Goal: Communication & Community: Share content

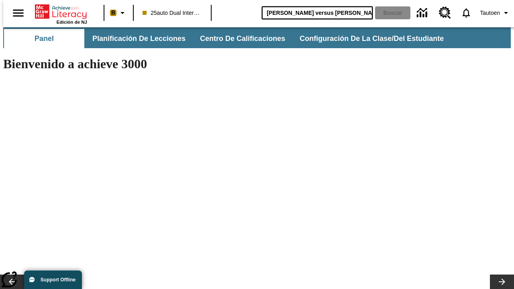
type input "[PERSON_NAME] versus [PERSON_NAME]"
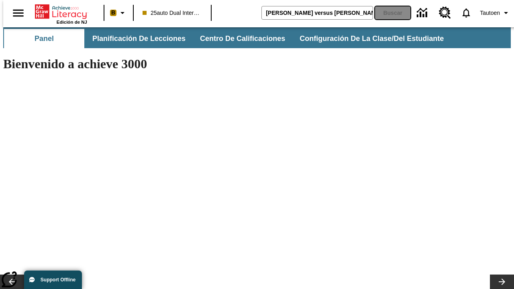
click at [388, 13] on button "Buscar" at bounding box center [392, 12] width 35 height 13
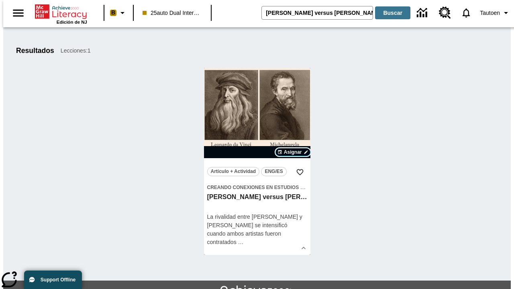
click at [293, 152] on span "Asignar" at bounding box center [293, 152] width 18 height 7
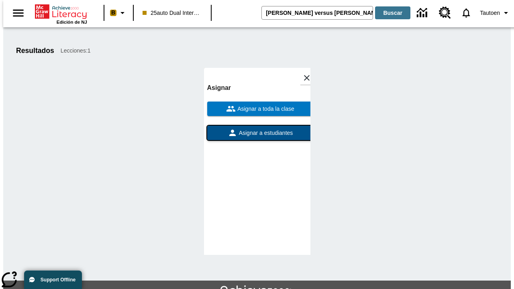
click at [257, 129] on span "Asignar a estudiantes" at bounding box center [265, 133] width 56 height 8
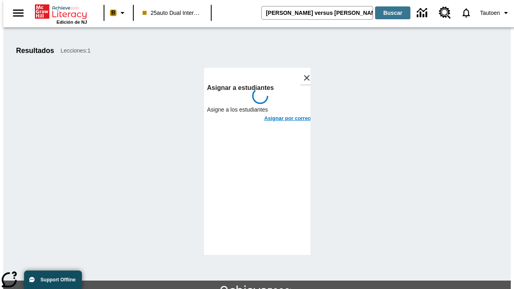
scroll to position [44, 0]
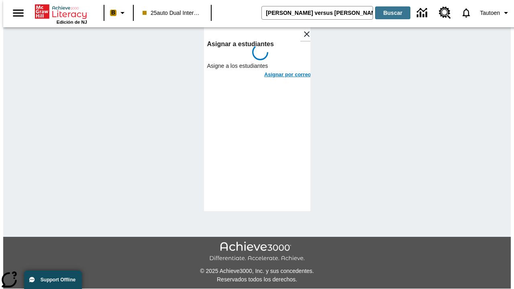
click at [280, 70] on h6 "Asignar por correo" at bounding box center [287, 74] width 47 height 9
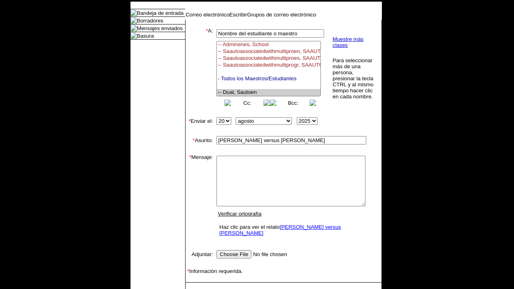
select select "U,21476361,1"
type textarea "email body message"
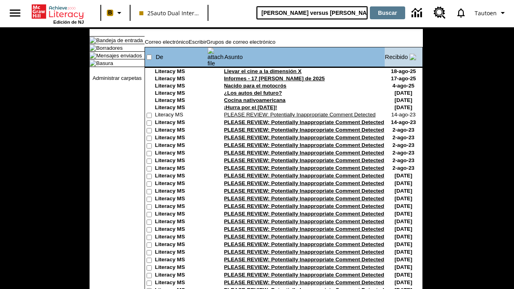
type input "[PERSON_NAME] versus [PERSON_NAME]"
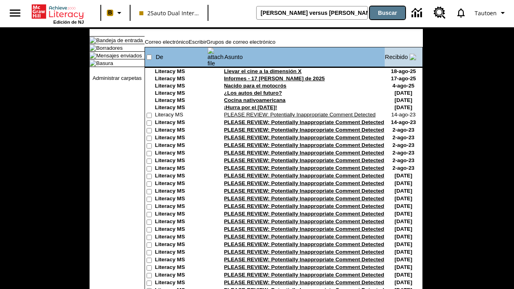
click at [388, 13] on button "Buscar" at bounding box center [387, 12] width 35 height 13
